Goal: Transaction & Acquisition: Purchase product/service

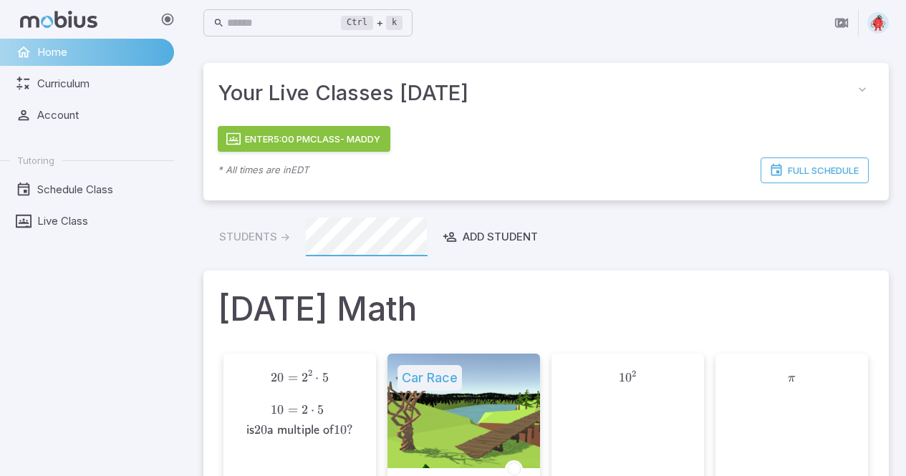
click at [730, 254] on div "Students -> Add Student" at bounding box center [546, 237] width 686 height 39
click at [881, 19] on img at bounding box center [878, 22] width 21 height 21
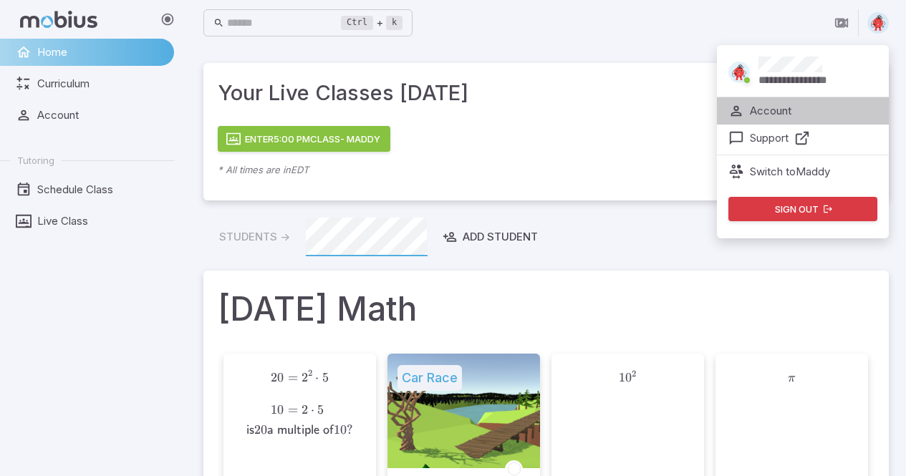
click at [770, 108] on p "Account" at bounding box center [771, 111] width 42 height 16
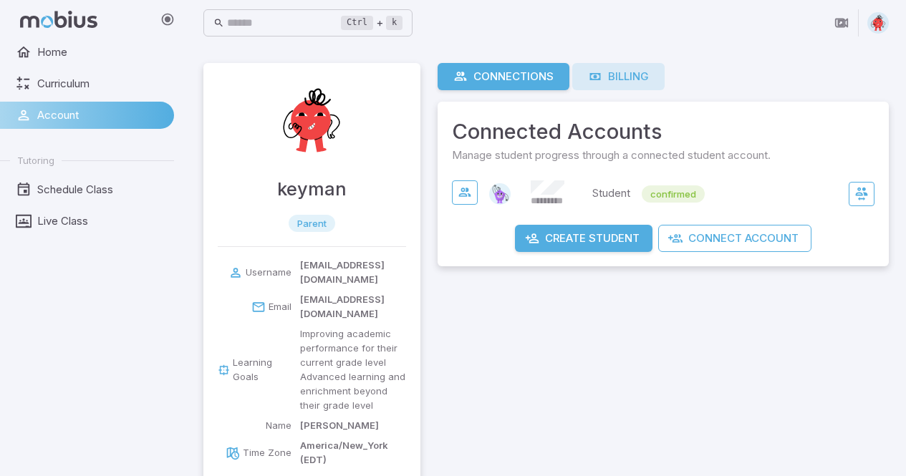
click at [615, 77] on div "Billing" at bounding box center [618, 77] width 61 height 16
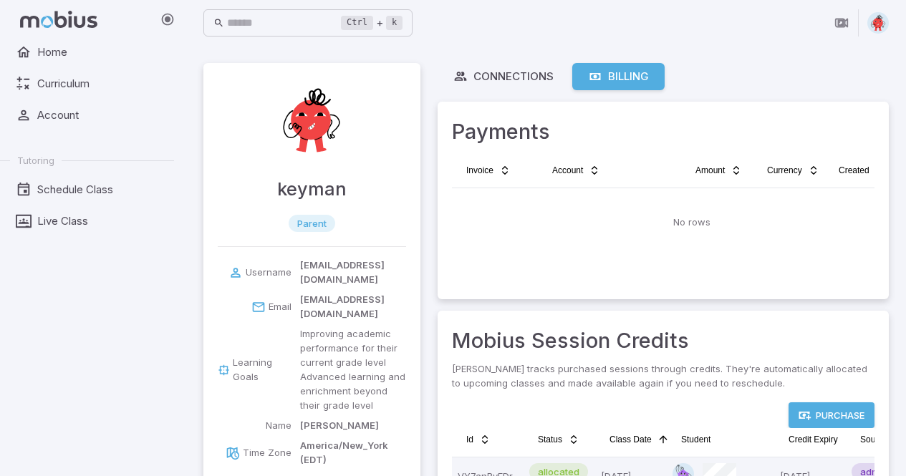
click at [641, 77] on div "Billing" at bounding box center [618, 77] width 61 height 16
click at [656, 246] on td "No rows" at bounding box center [692, 222] width 480 height 69
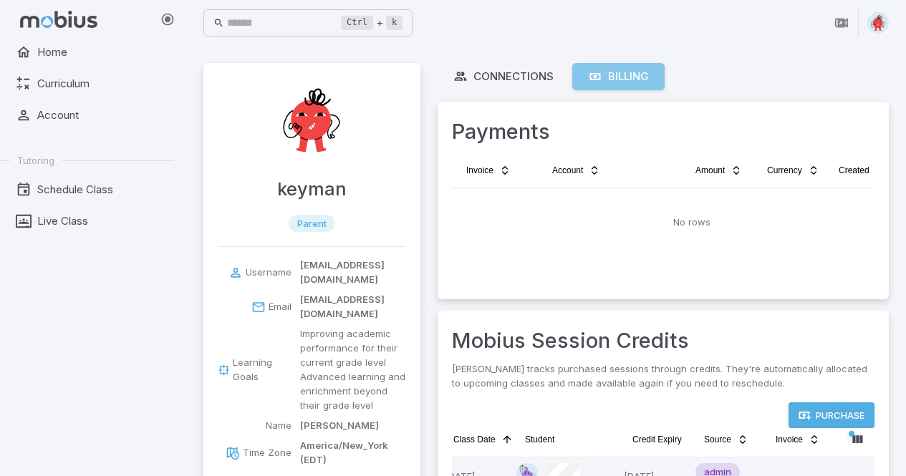
click at [641, 82] on div "Billing" at bounding box center [618, 77] width 61 height 16
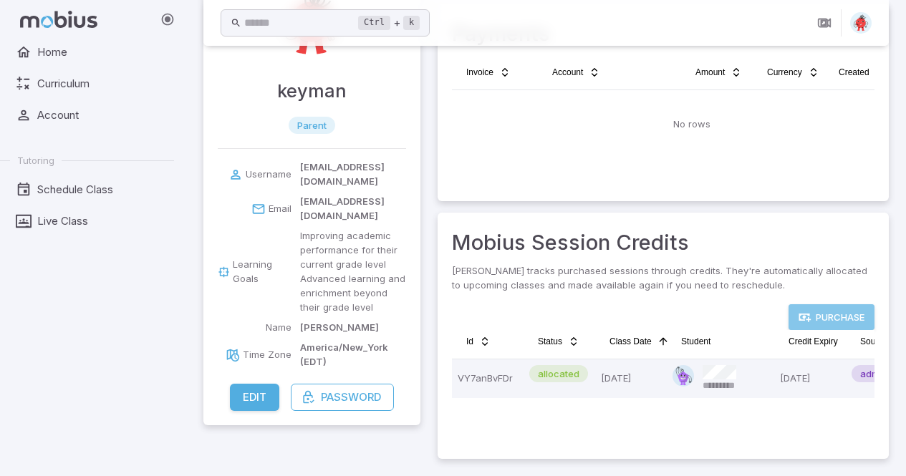
click at [818, 312] on link "Purchase" at bounding box center [832, 318] width 86 height 26
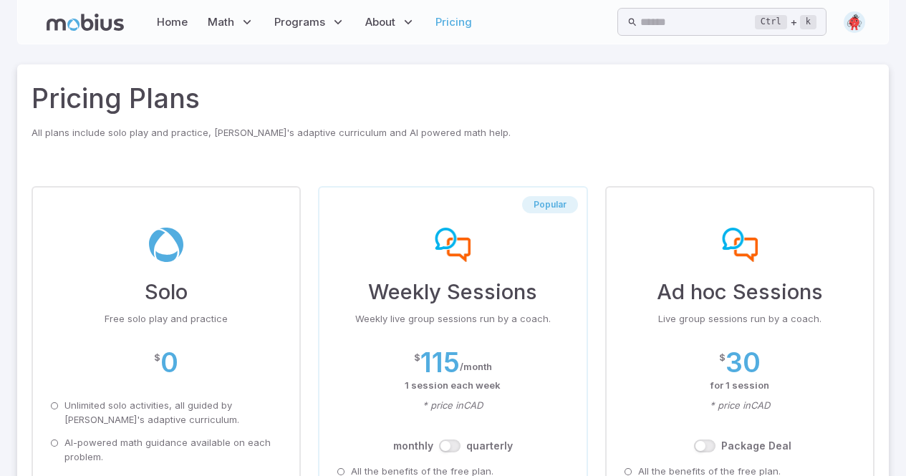
scroll to position [143, 0]
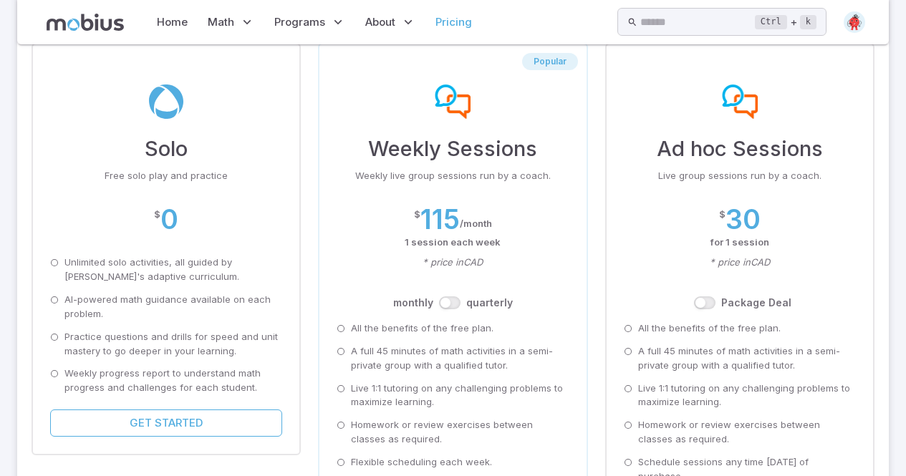
click at [501, 200] on div "Weekly Sessions Weekly live group sessions run by a coach. $ 115 / month 1 sess…" at bounding box center [453, 224] width 232 height 182
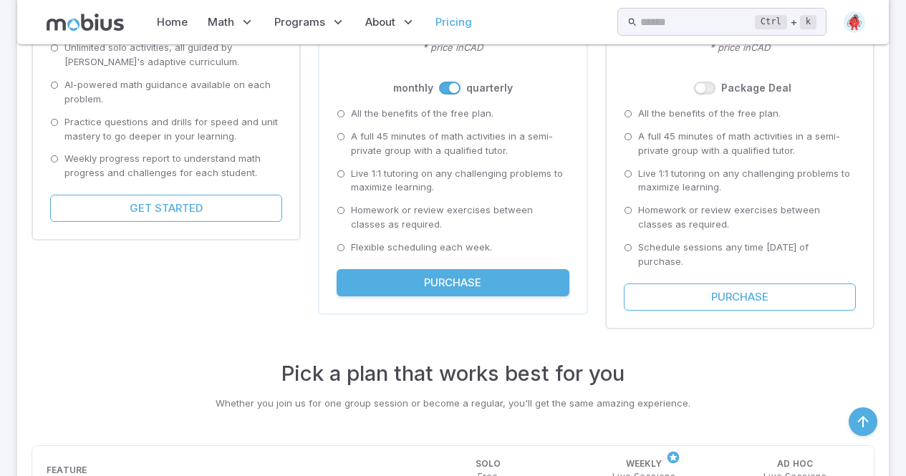
scroll to position [430, 0]
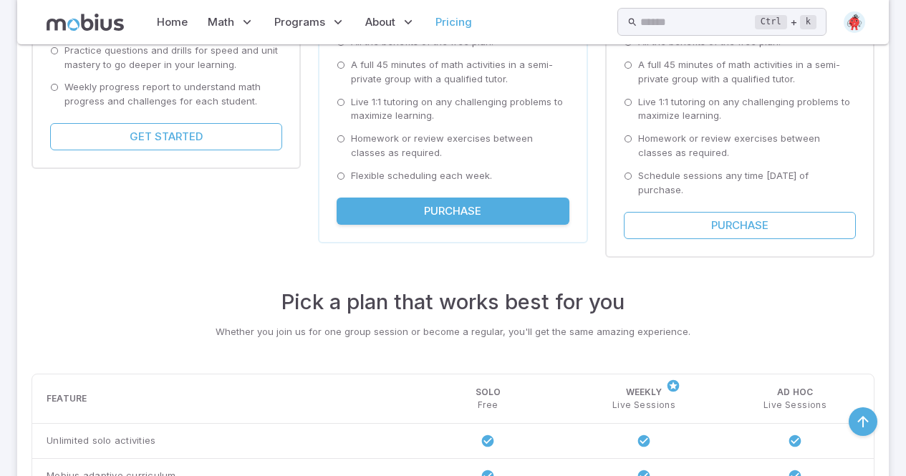
click at [470, 208] on button "Purchase" at bounding box center [453, 211] width 232 height 27
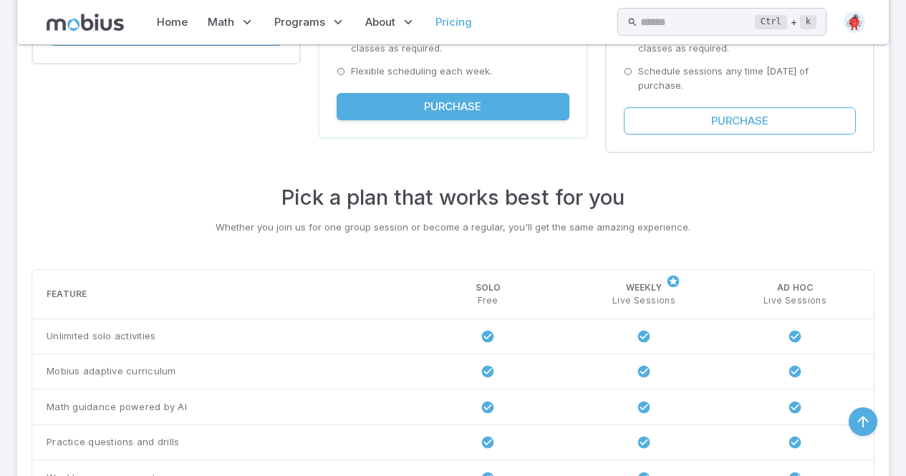
scroll to position [320, 0]
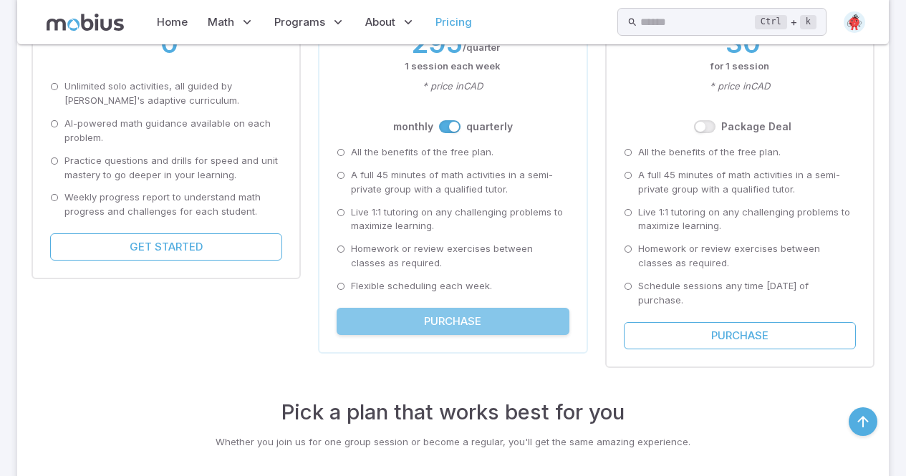
click at [472, 320] on button "Purchase" at bounding box center [453, 321] width 232 height 27
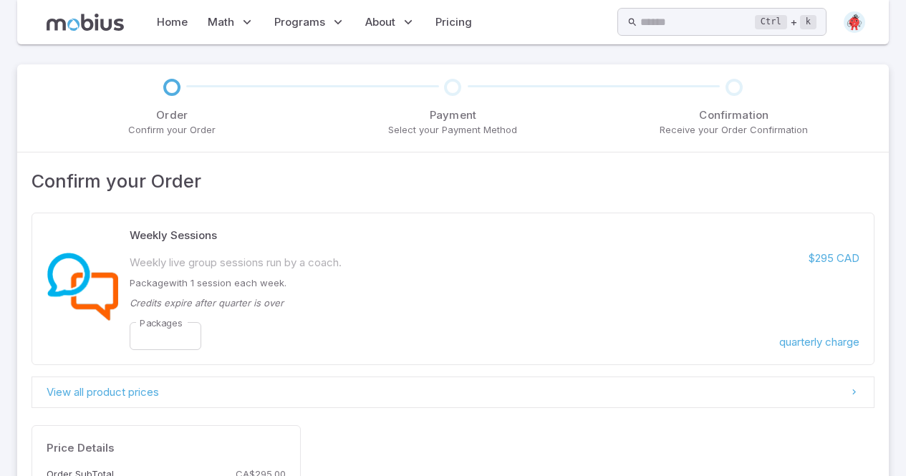
scroll to position [191, 0]
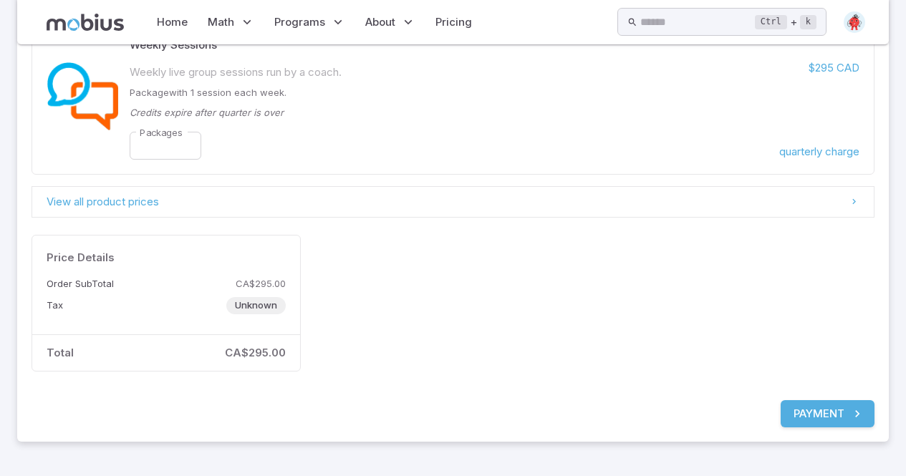
click at [835, 405] on button "Payment" at bounding box center [828, 414] width 94 height 27
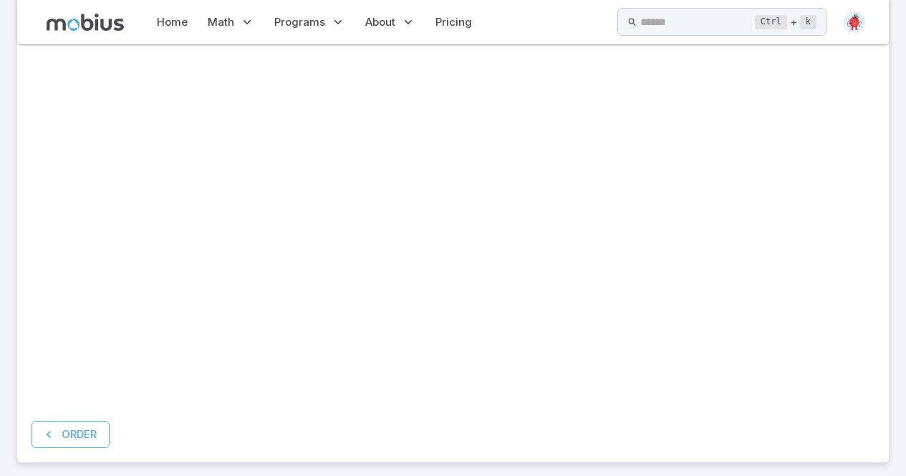
scroll to position [72, 0]
